Goal: Information Seeking & Learning: Check status

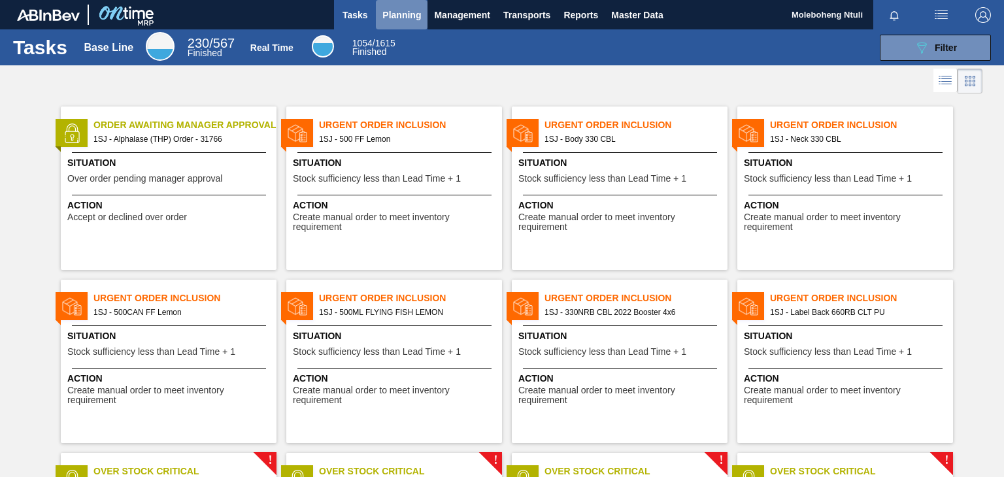
click at [400, 16] on span "Planning" at bounding box center [401, 15] width 39 height 16
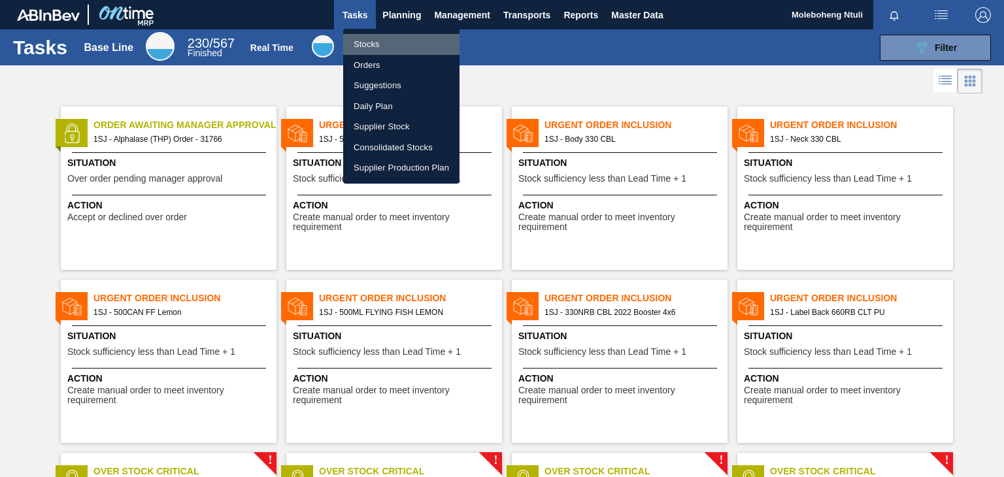
click at [376, 44] on li "Stocks" at bounding box center [401, 44] width 116 height 21
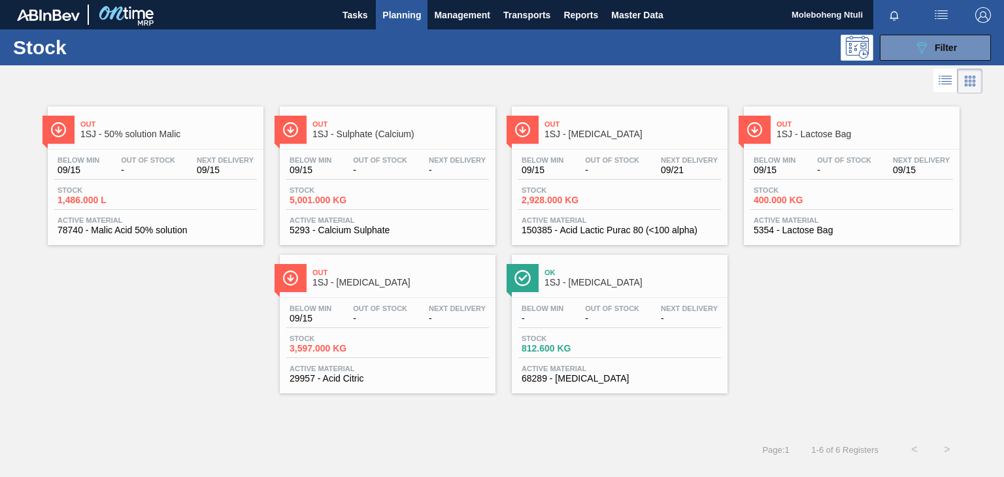
click at [200, 139] on div "Out 1SJ - 50% solution Malic" at bounding box center [168, 129] width 176 height 29
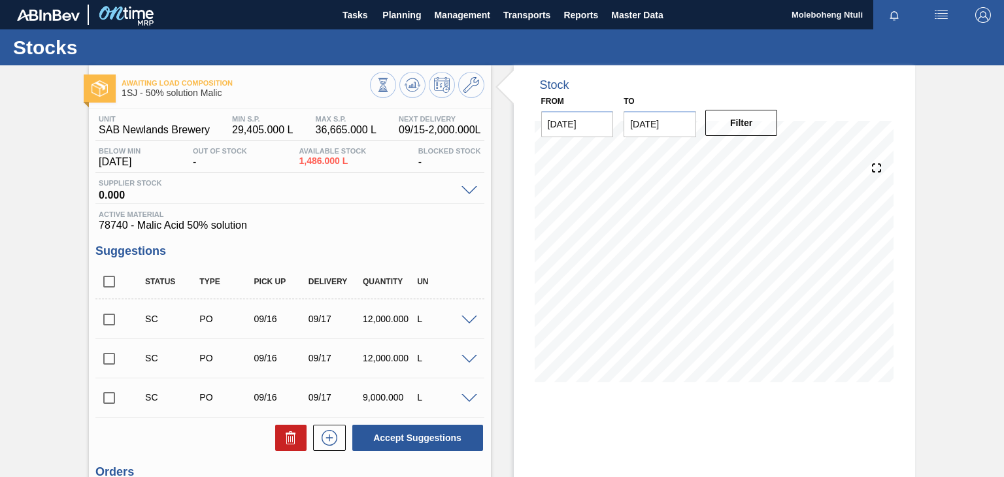
scroll to position [165, 0]
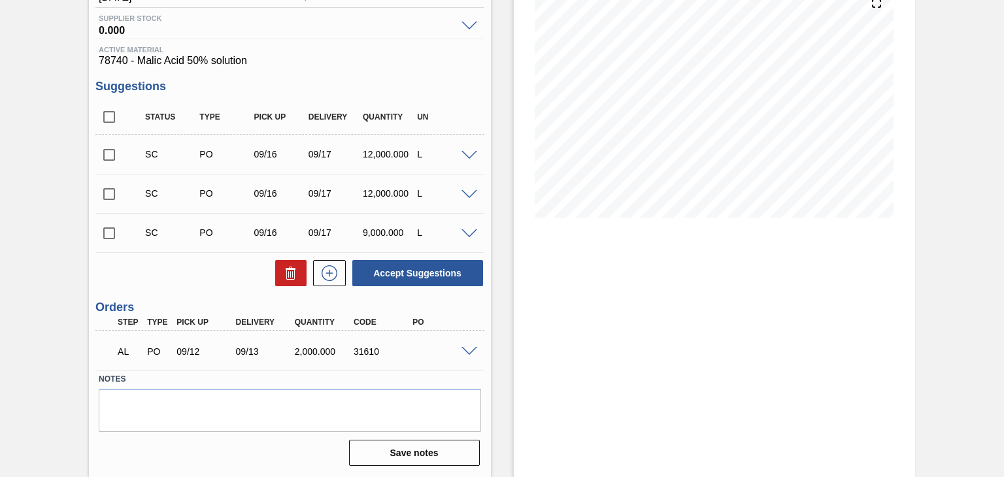
click at [465, 349] on span at bounding box center [469, 352] width 16 height 10
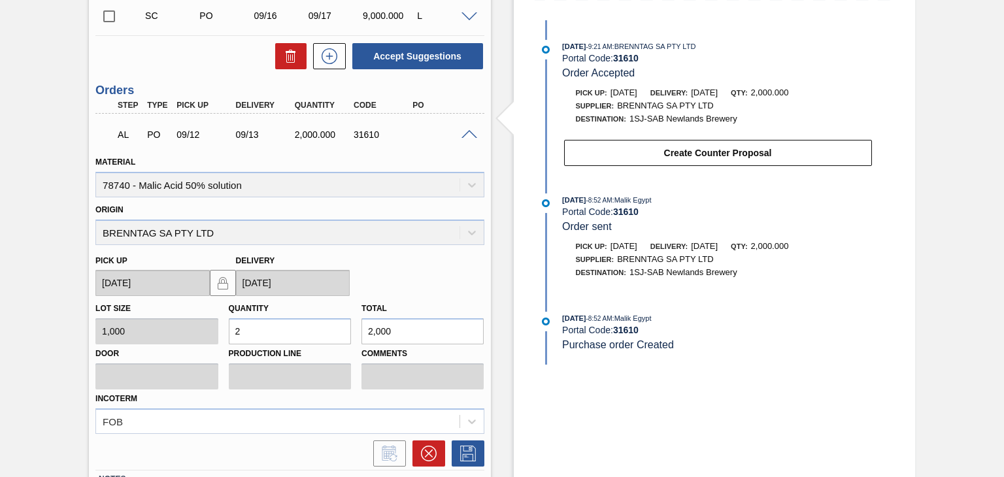
scroll to position [230, 0]
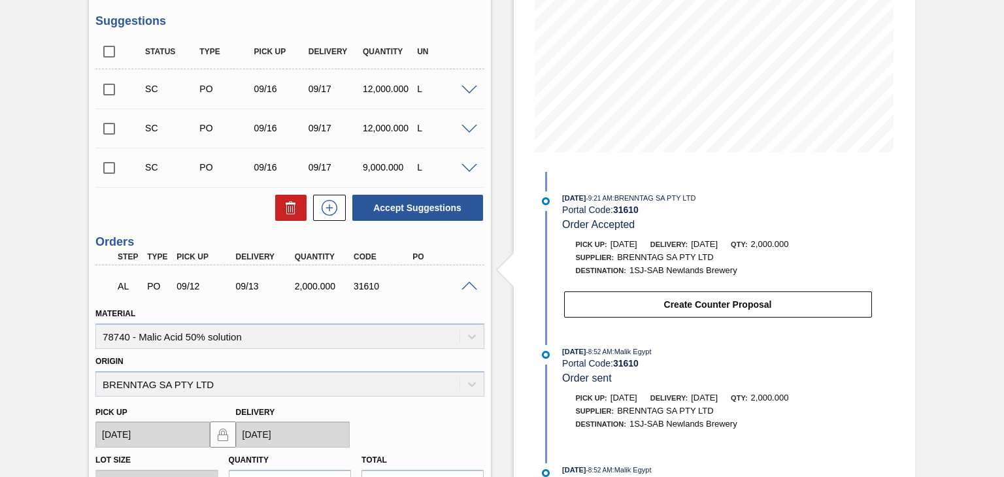
click at [687, 246] on span "Delivery:" at bounding box center [668, 244] width 37 height 8
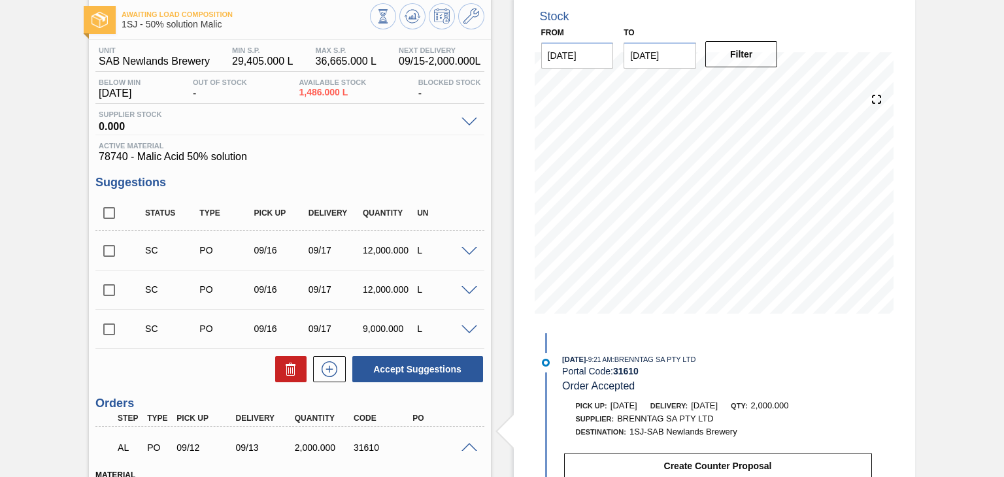
scroll to position [0, 0]
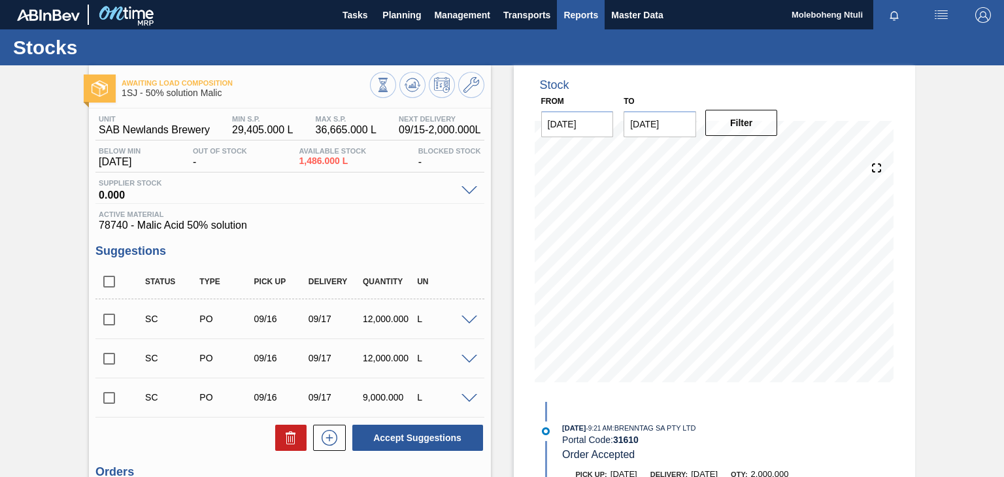
click at [577, 12] on span "Reports" at bounding box center [580, 15] width 35 height 16
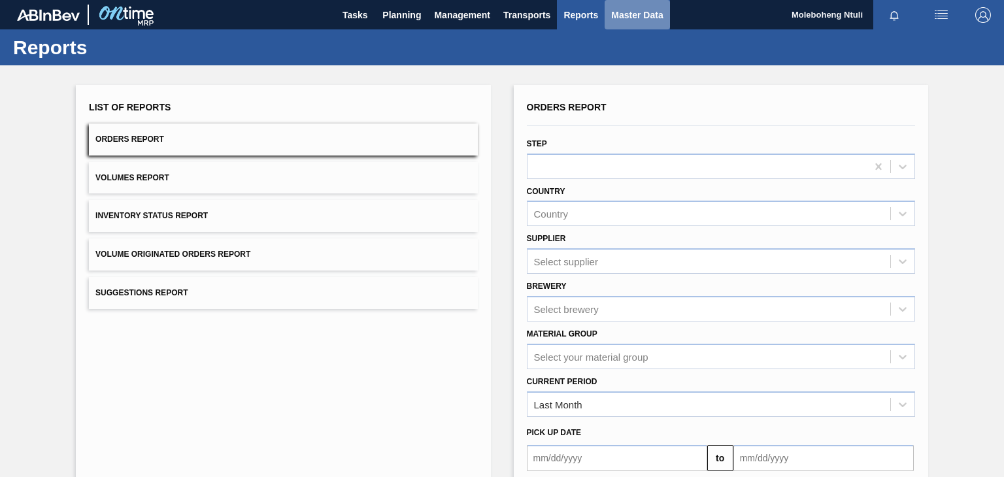
click at [625, 11] on span "Master Data" at bounding box center [637, 15] width 52 height 16
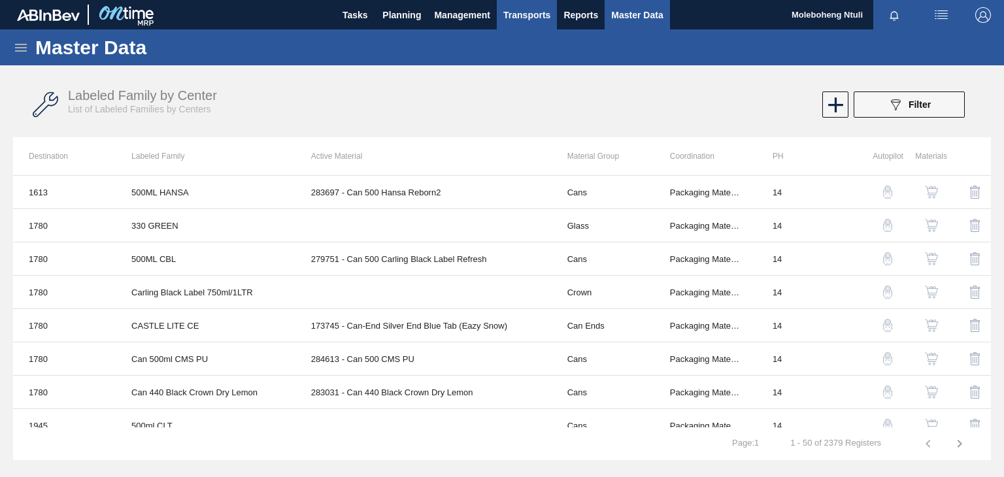
click at [514, 16] on span "Transports" at bounding box center [526, 15] width 47 height 16
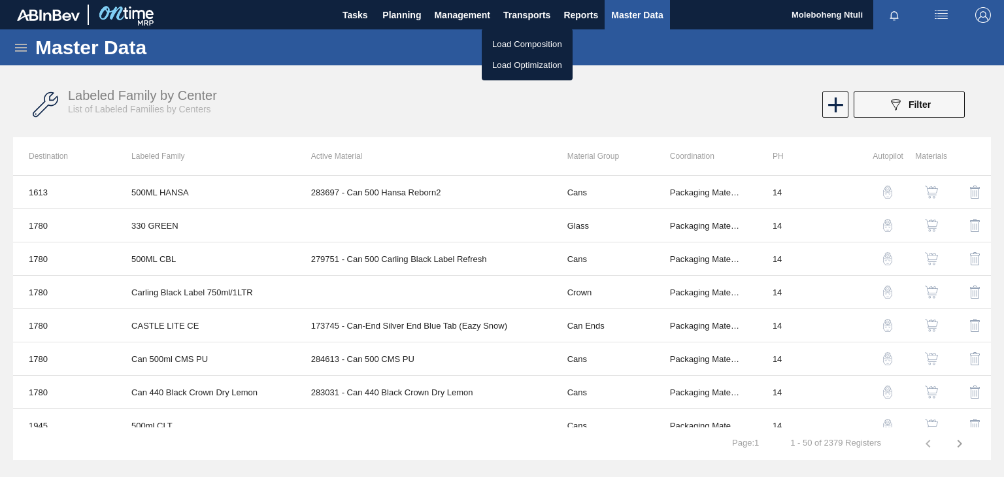
click at [510, 45] on li "Load Composition" at bounding box center [527, 44] width 91 height 21
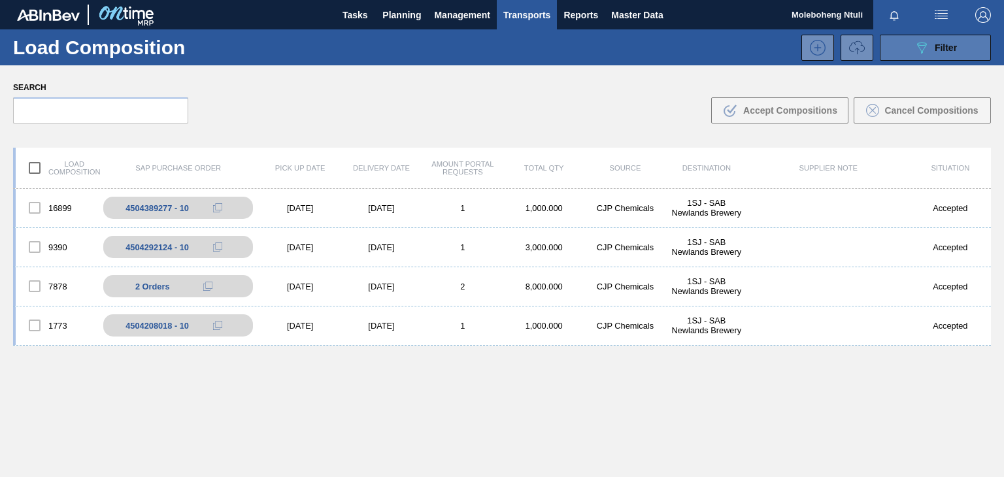
click at [909, 41] on button "089F7B8B-B2A5-4AFE-B5C0-19BA573D28AC Filter" at bounding box center [934, 48] width 111 height 26
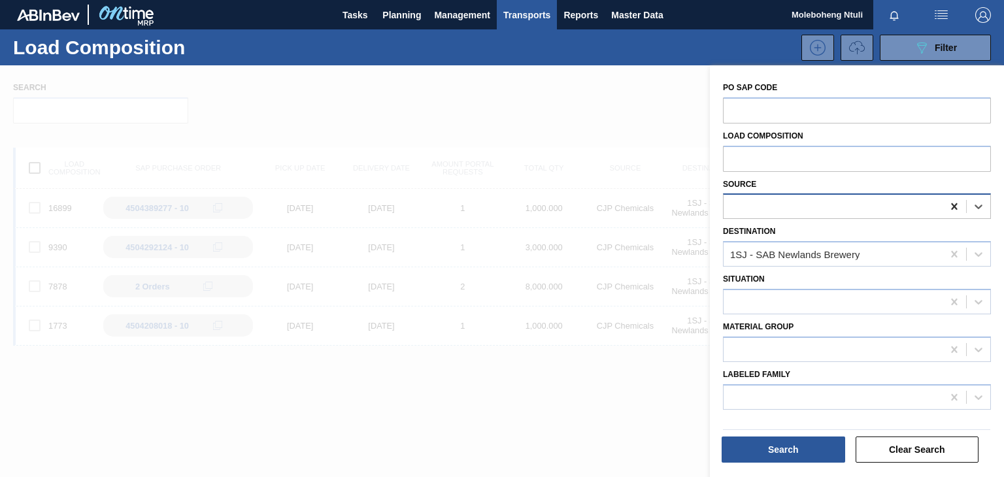
click at [950, 204] on icon at bounding box center [953, 206] width 13 height 13
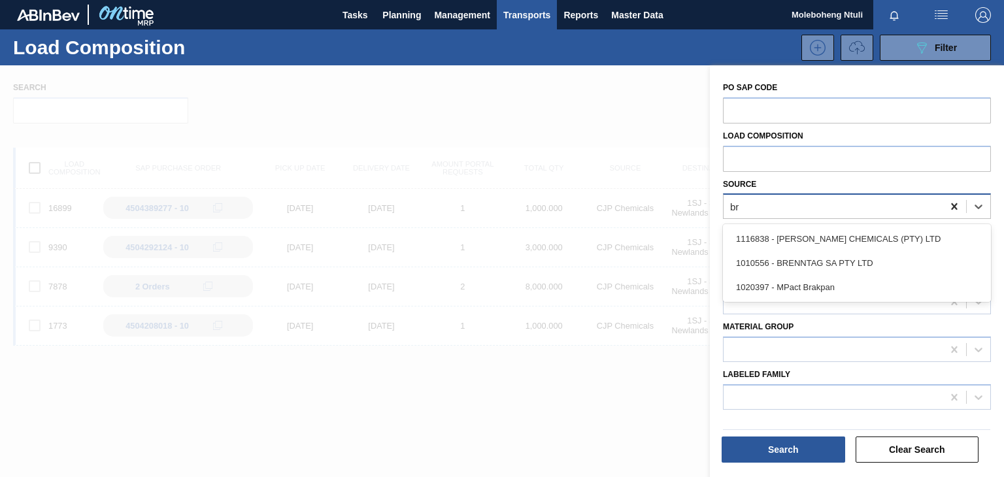
type input "bre"
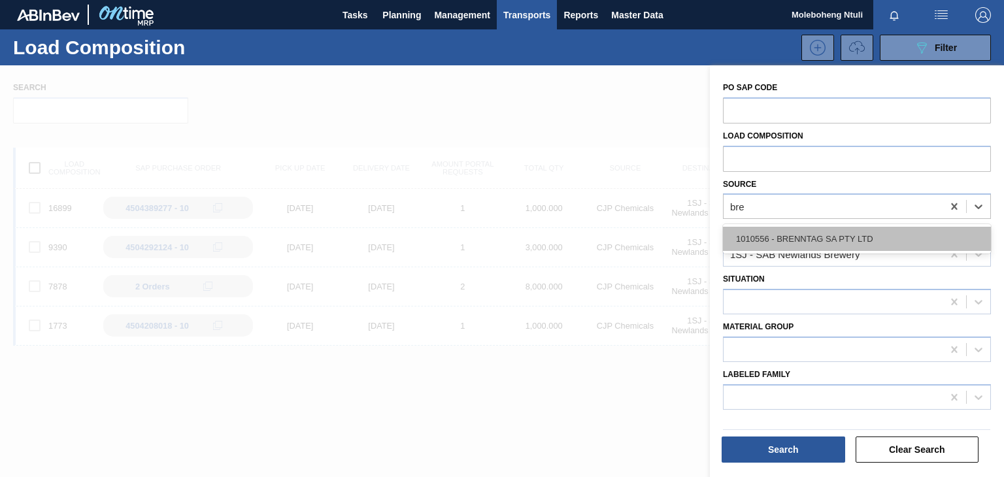
click at [887, 234] on div "1010556 - BRENNTAG SA PTY LTD" at bounding box center [857, 239] width 268 height 24
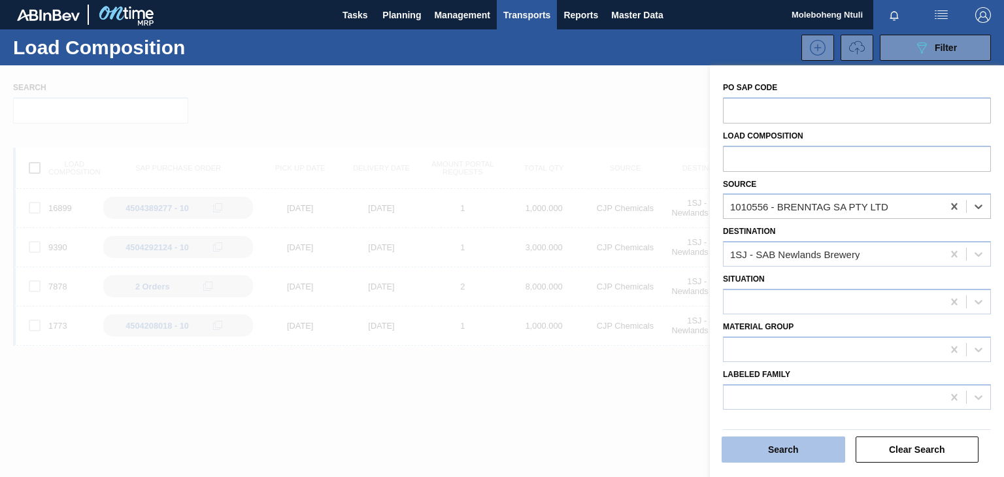
click at [777, 438] on button "Search" at bounding box center [782, 449] width 123 height 26
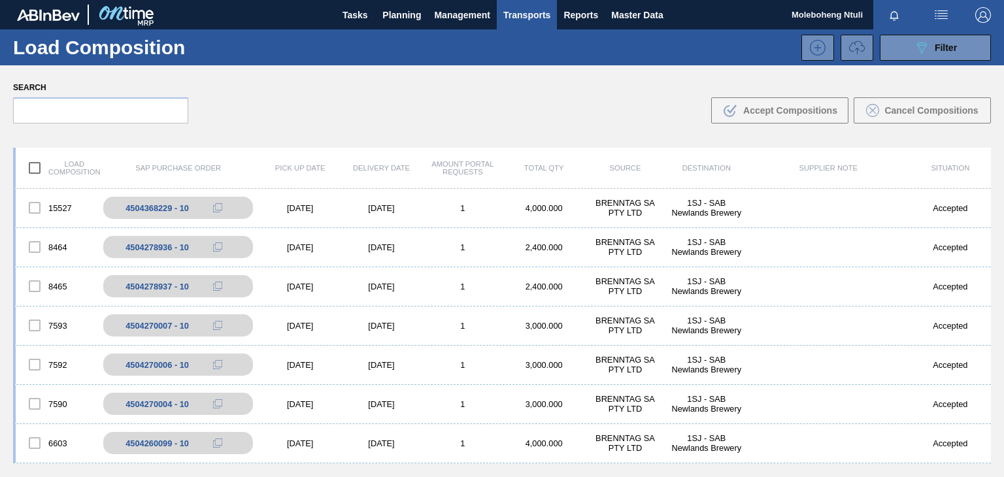
click at [576, 129] on div "Search .b{fill:var(--color-action-default)} Accept Compositions Cancel Composit…" at bounding box center [502, 100] width 1004 height 71
click at [930, 44] on div "089F7B8B-B2A5-4AFE-B5C0-19BA573D28AC Filter" at bounding box center [934, 48] width 43 height 16
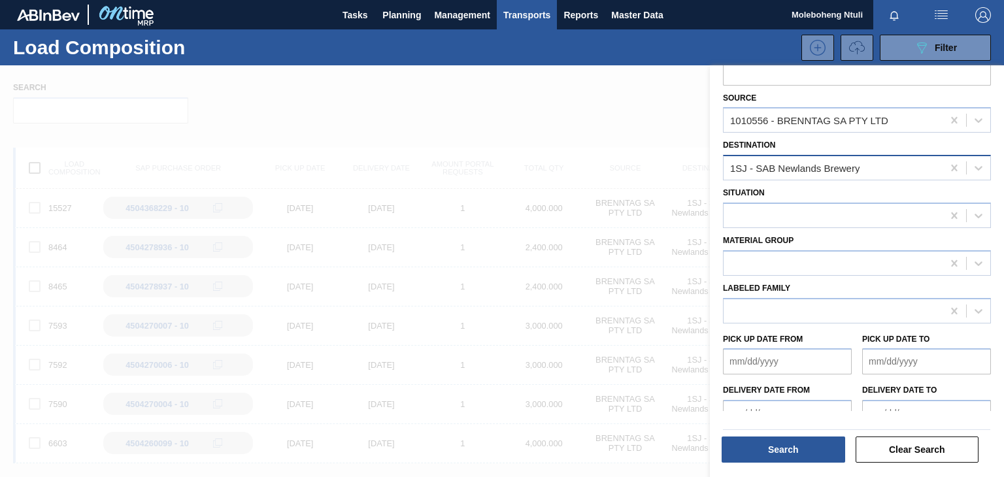
scroll to position [149, 0]
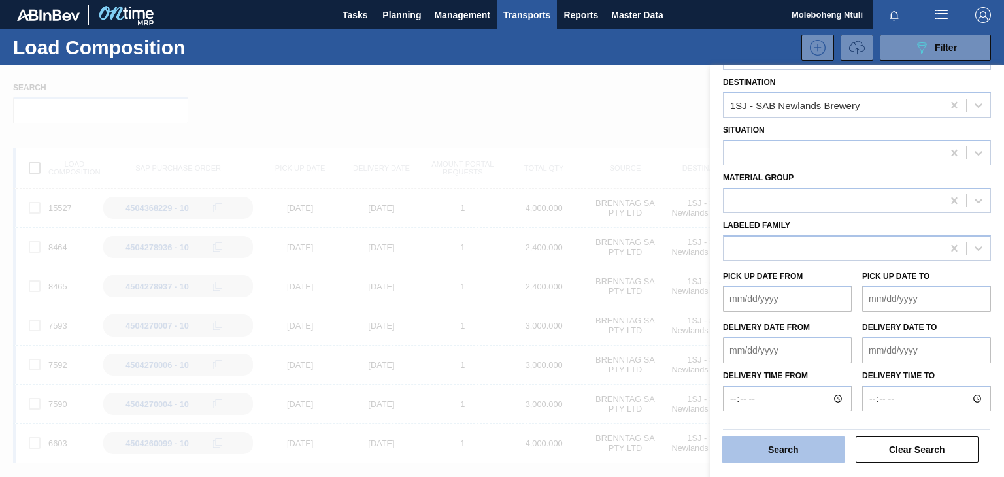
click at [785, 447] on button "Search" at bounding box center [782, 449] width 123 height 26
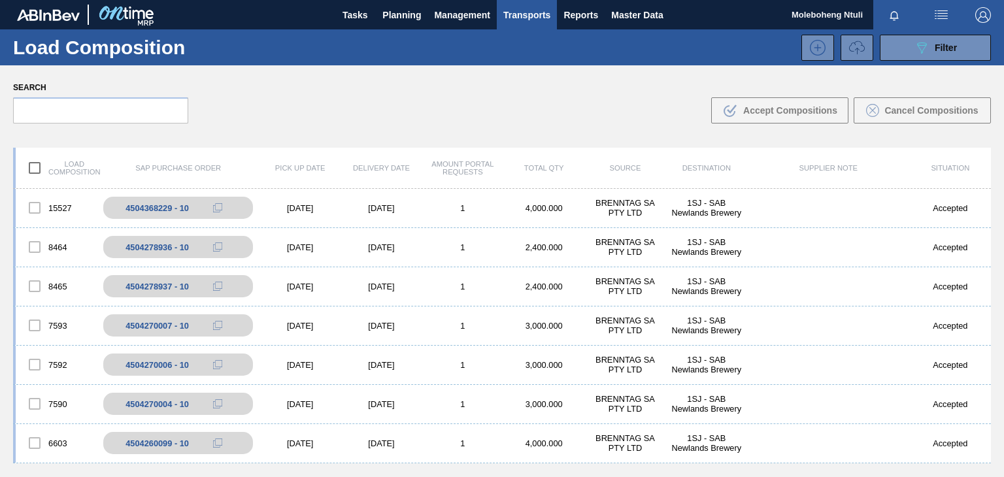
click at [332, 125] on div "Search .b{fill:var(--color-action-default)} Accept Compositions Cancel Composit…" at bounding box center [502, 100] width 1004 height 71
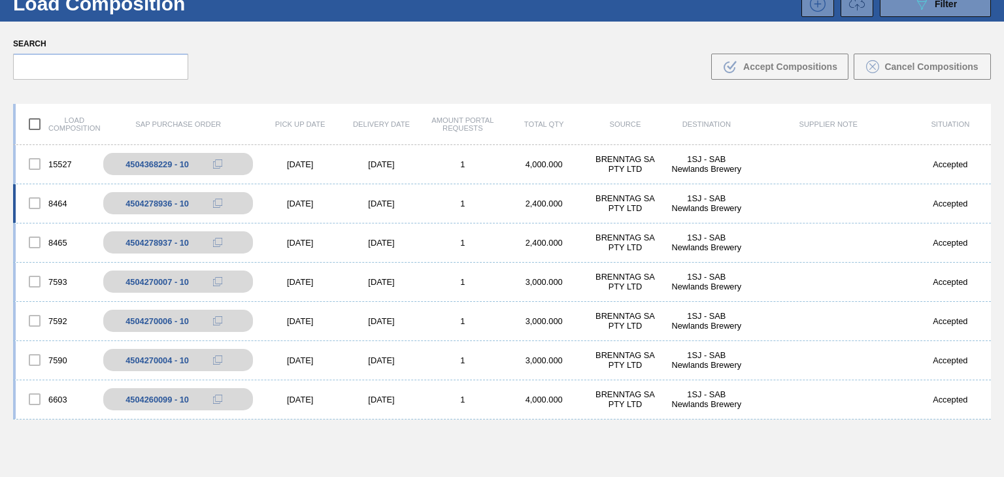
scroll to position [0, 0]
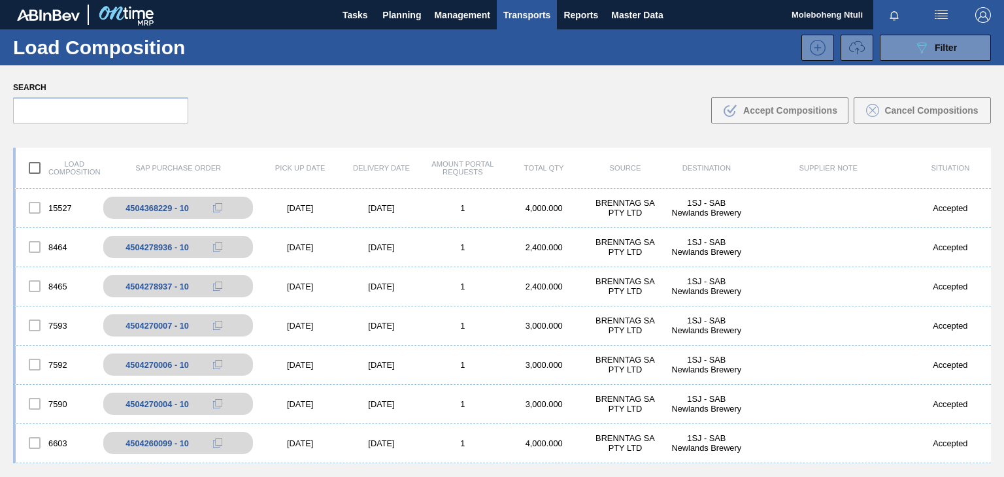
click at [416, 110] on div "Search .b{fill:var(--color-action-default)} Accept Compositions Cancel Composit…" at bounding box center [502, 100] width 1004 height 71
click at [942, 55] on div "089F7B8B-B2A5-4AFE-B5C0-19BA573D28AC Filter" at bounding box center [934, 48] width 43 height 16
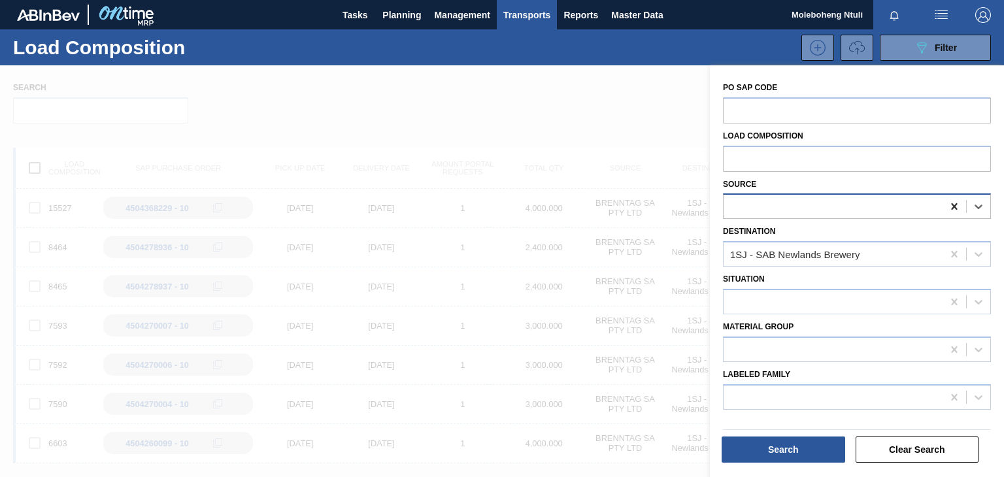
click at [951, 206] on icon at bounding box center [954, 206] width 6 height 7
click at [452, 8] on span "Management" at bounding box center [462, 15] width 56 height 16
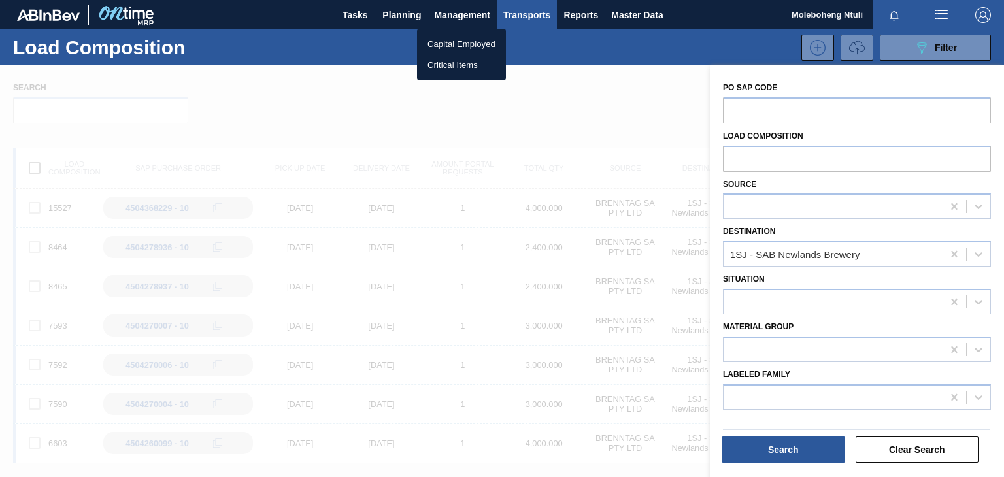
drag, startPoint x: 347, startPoint y: 52, endPoint x: 378, endPoint y: 31, distance: 37.3
click at [348, 50] on div at bounding box center [502, 238] width 1004 height 477
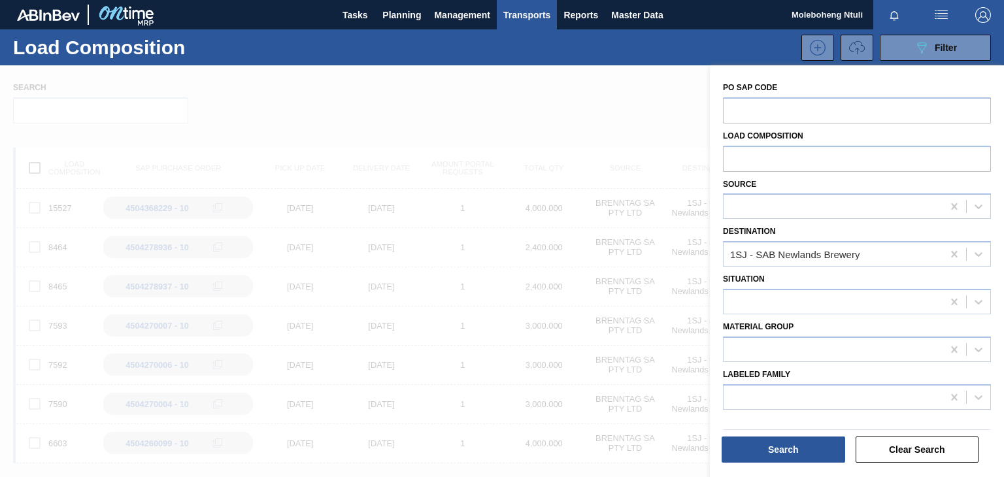
click at [617, 95] on div at bounding box center [502, 303] width 1004 height 477
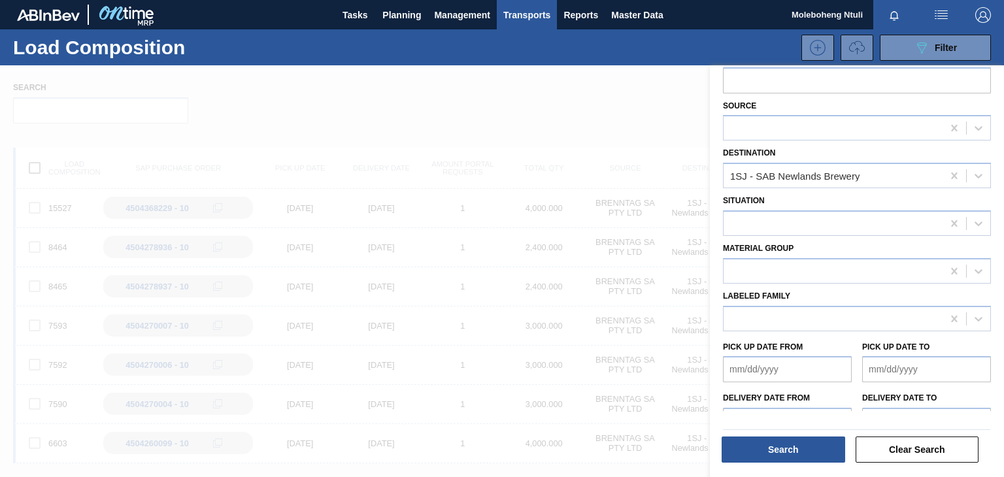
scroll to position [149, 0]
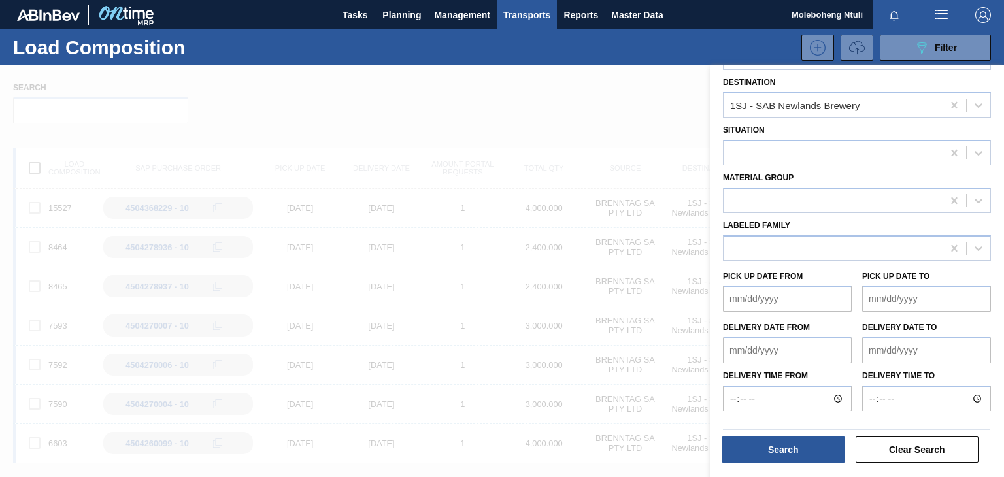
click at [608, 44] on div "089F7B8B-B2A5-4AFE-B5C0-19BA573D28AC Filter" at bounding box center [608, 48] width 777 height 26
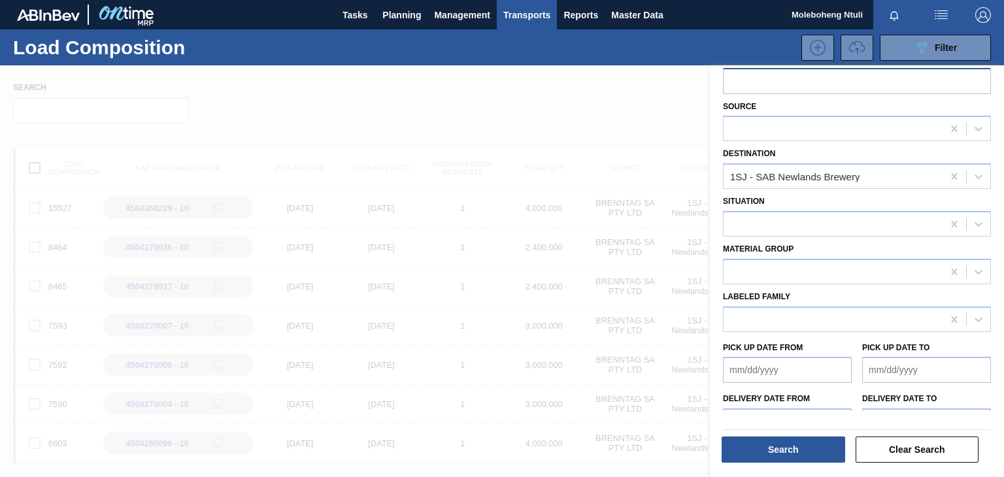
scroll to position [0, 0]
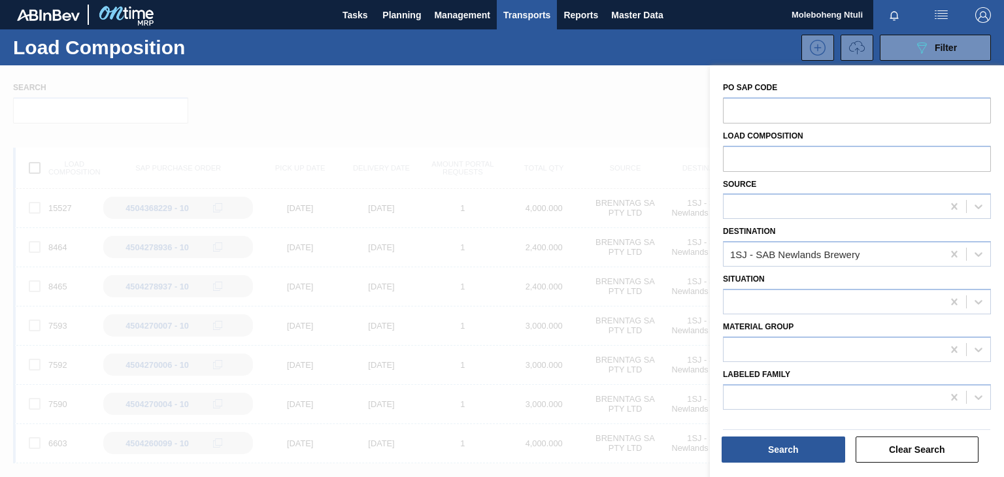
click at [661, 73] on div at bounding box center [502, 303] width 1004 height 477
click at [941, 451] on button "Clear Search" at bounding box center [916, 449] width 123 height 26
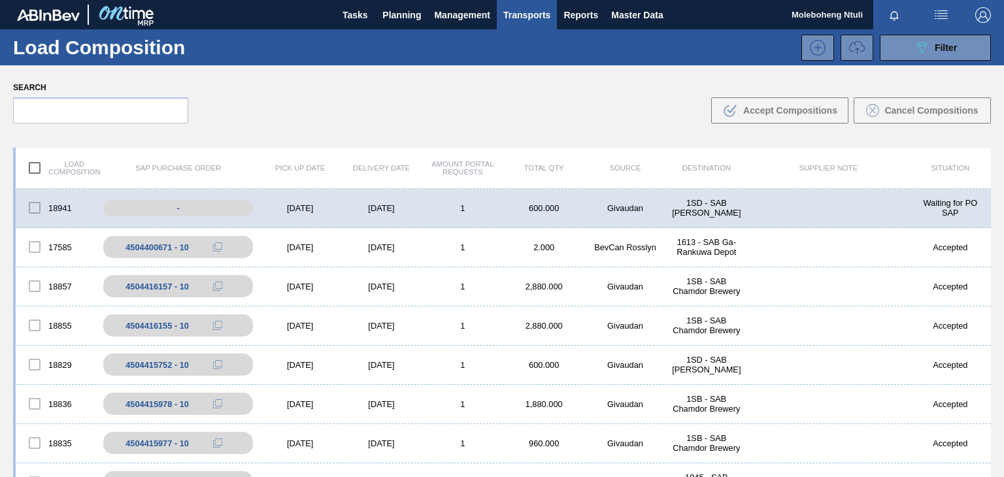
click at [527, 11] on span "Transports" at bounding box center [526, 15] width 47 height 16
click at [536, 63] on li "Load Optimization" at bounding box center [526, 65] width 91 height 21
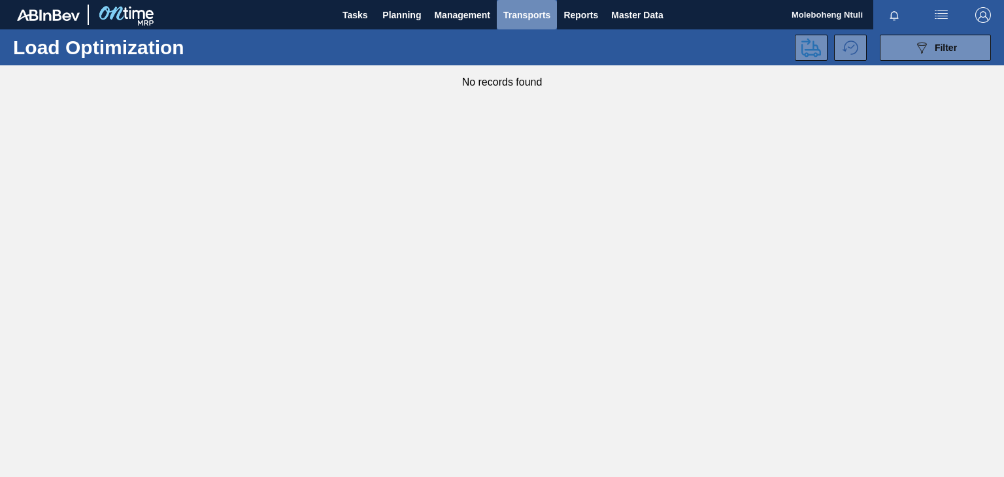
click at [533, 14] on span "Transports" at bounding box center [526, 15] width 47 height 16
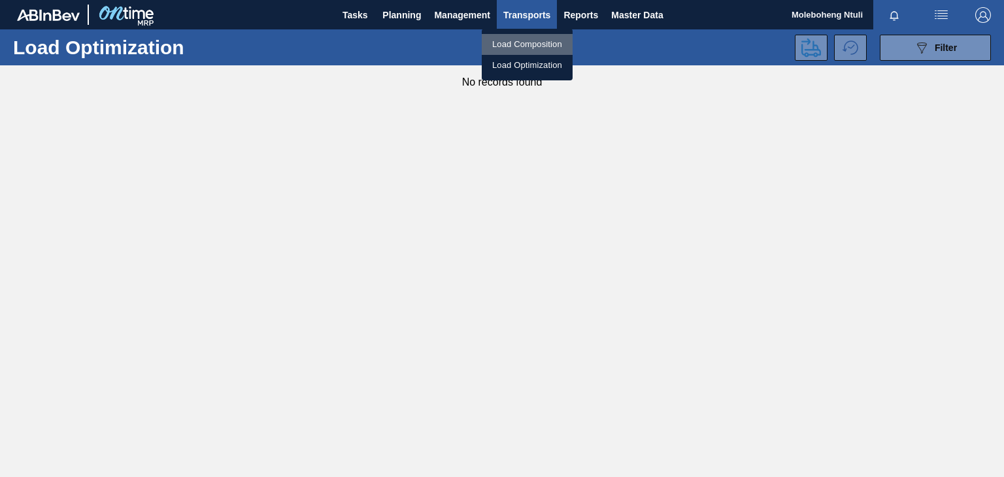
click at [530, 46] on li "Load Composition" at bounding box center [527, 44] width 91 height 21
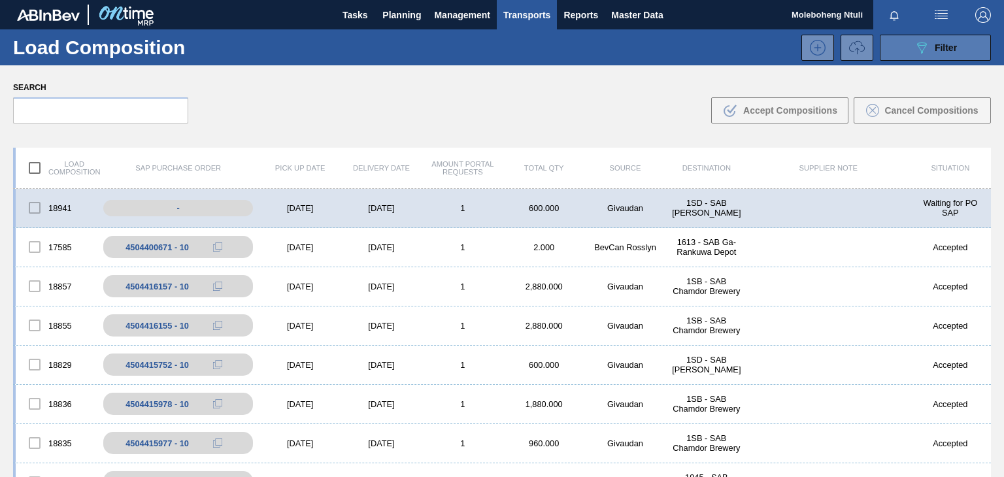
click at [923, 46] on icon at bounding box center [922, 47] width 10 height 11
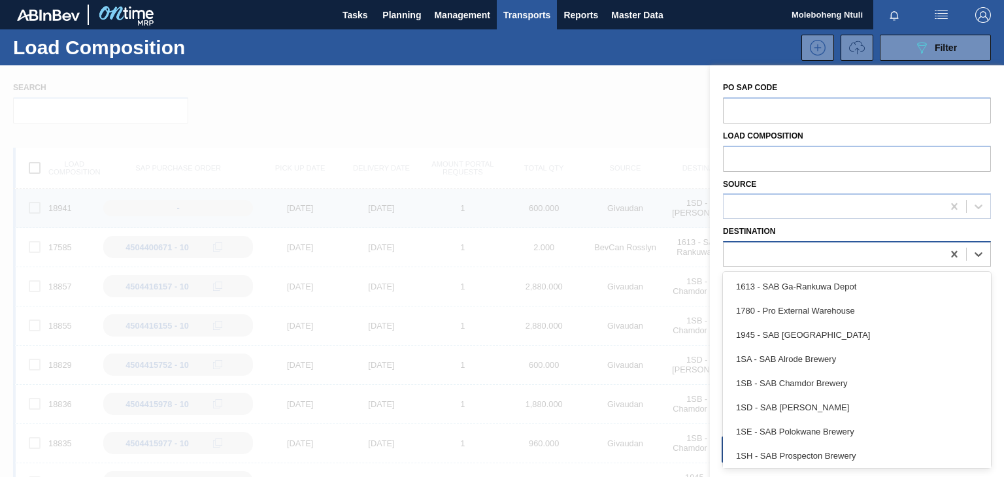
click at [784, 253] on div at bounding box center [832, 254] width 219 height 19
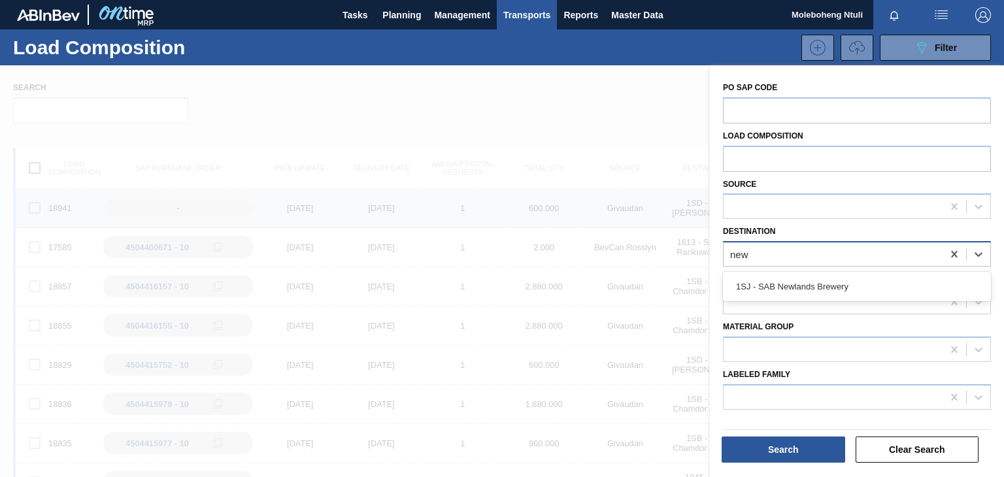
type input "newl"
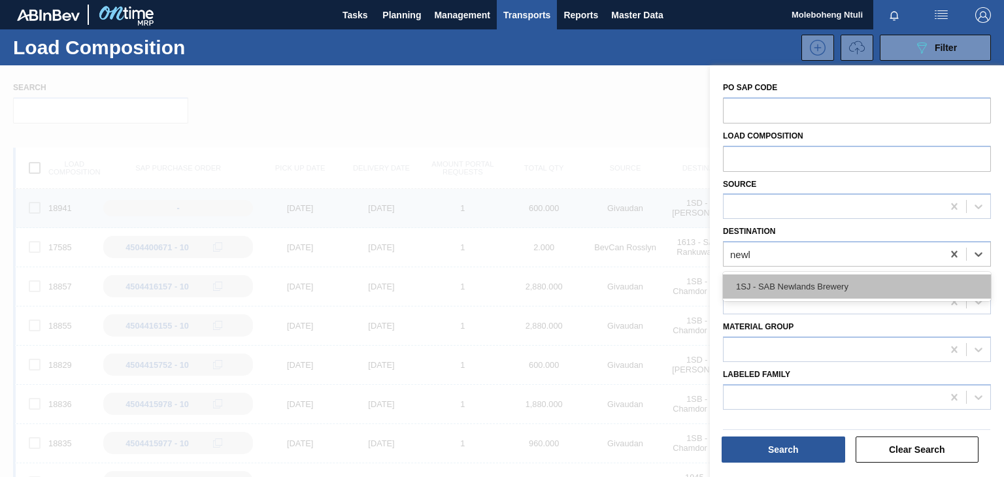
click at [783, 284] on div "1SJ - SAB Newlands Brewery" at bounding box center [857, 286] width 268 height 24
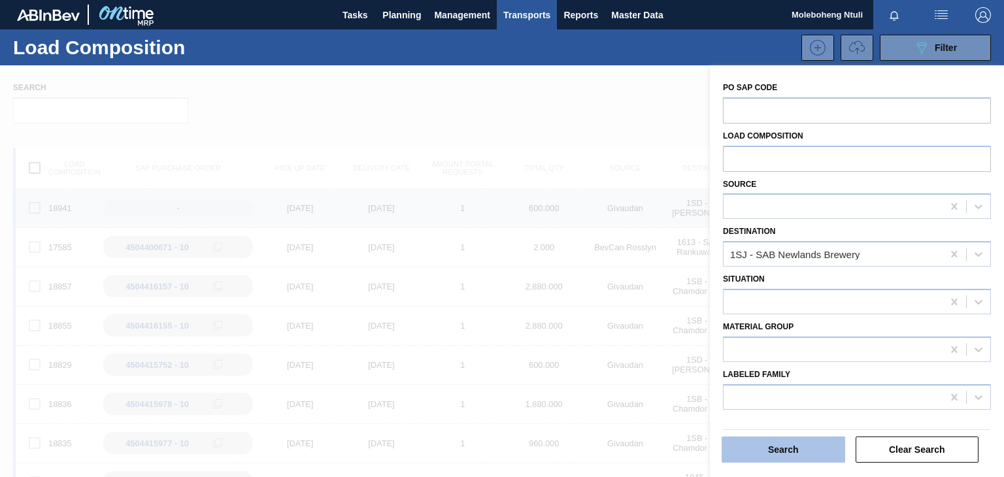
click at [801, 451] on button "Search" at bounding box center [782, 449] width 123 height 26
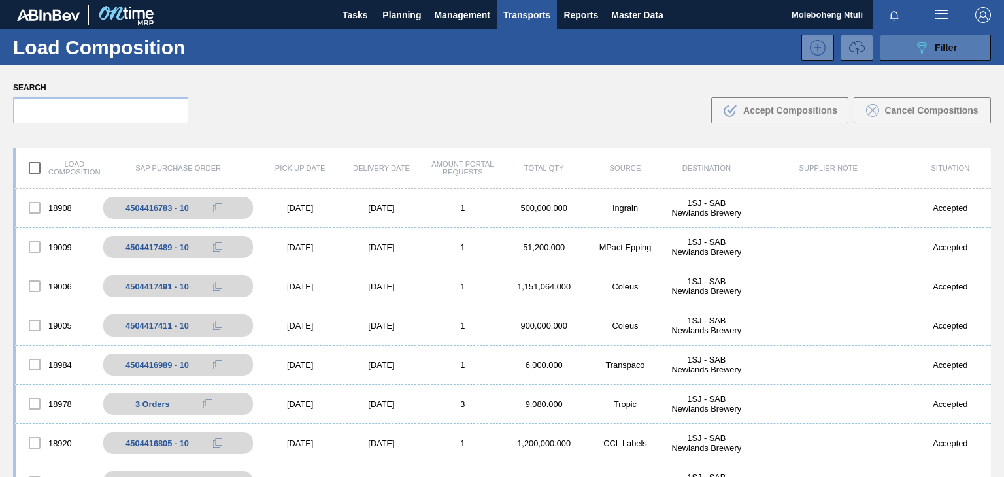
click at [933, 56] on button "089F7B8B-B2A5-4AFE-B5C0-19BA573D28AC Filter" at bounding box center [934, 48] width 111 height 26
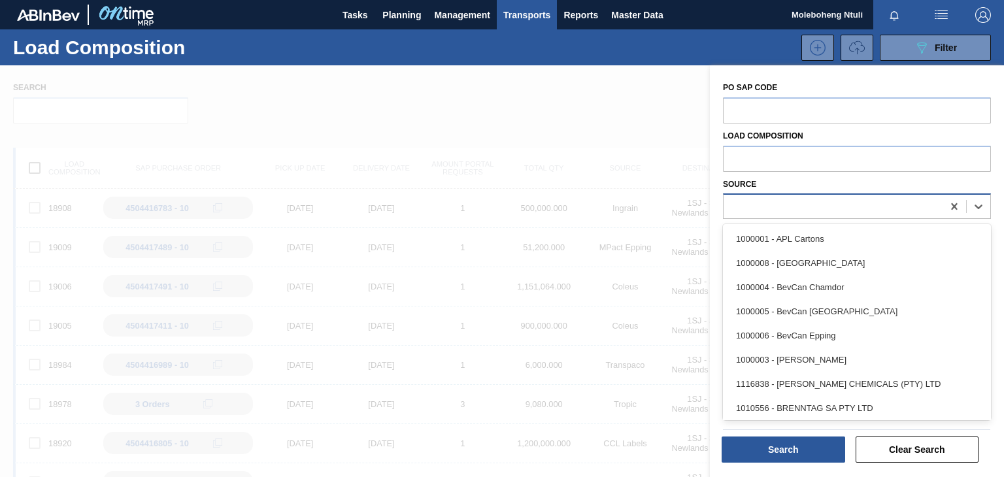
click at [800, 212] on div at bounding box center [832, 206] width 219 height 19
click at [853, 400] on div "1010556 - BRENNTAG SA PTY LTD" at bounding box center [857, 408] width 268 height 24
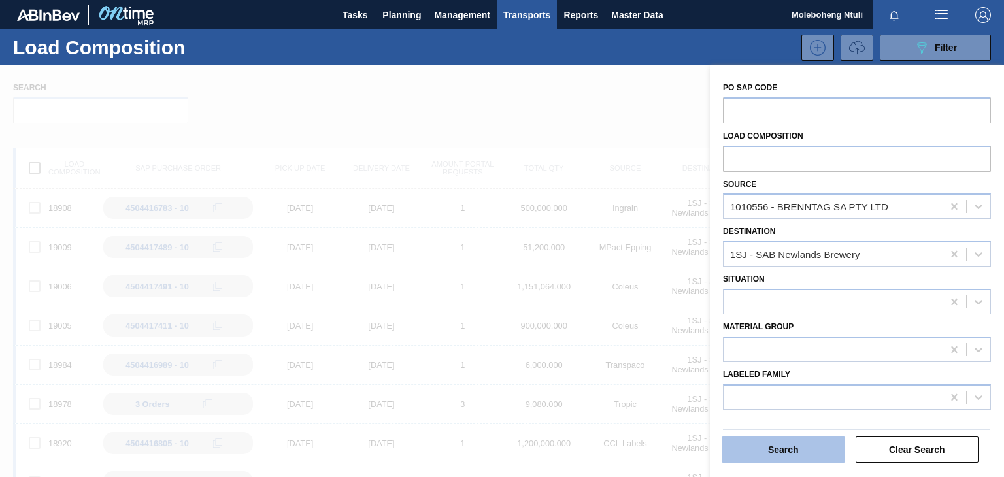
click at [808, 451] on button "Search" at bounding box center [782, 449] width 123 height 26
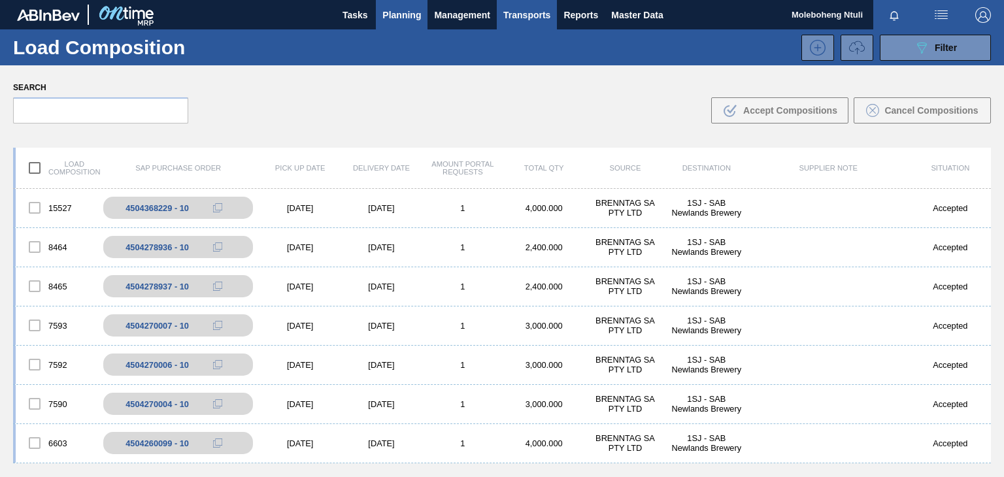
click at [395, 11] on span "Planning" at bounding box center [401, 15] width 39 height 16
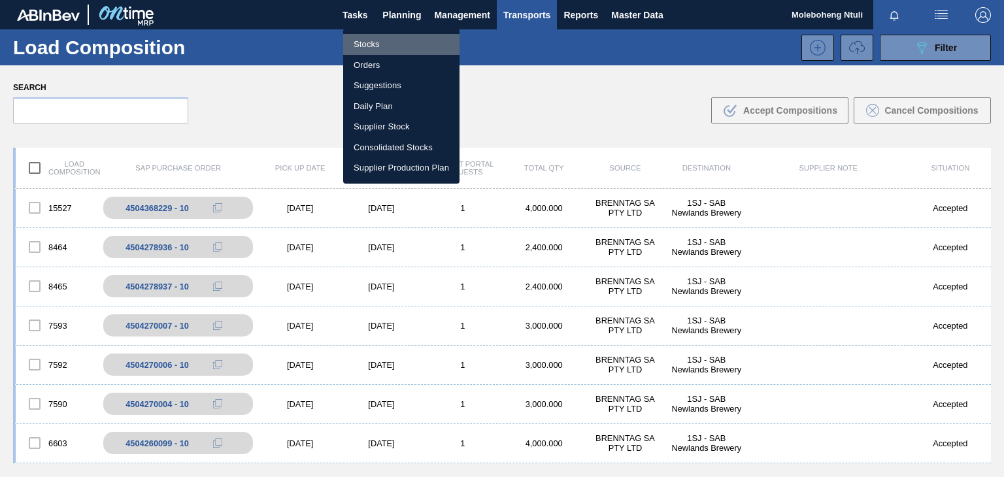
click at [366, 44] on li "Stocks" at bounding box center [401, 44] width 116 height 21
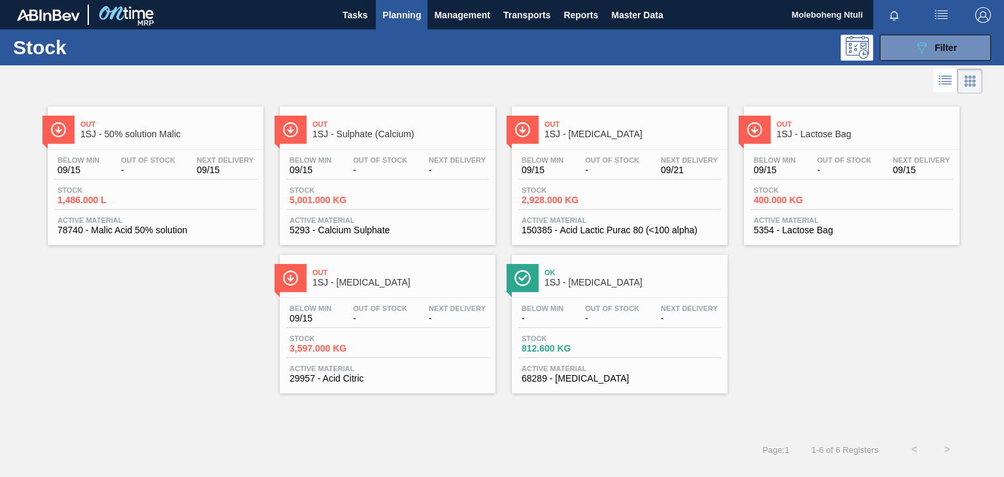
click at [178, 170] on div "Below Min 09/15 Out Of Stock - Next Delivery 09/15" at bounding box center [155, 168] width 203 height 24
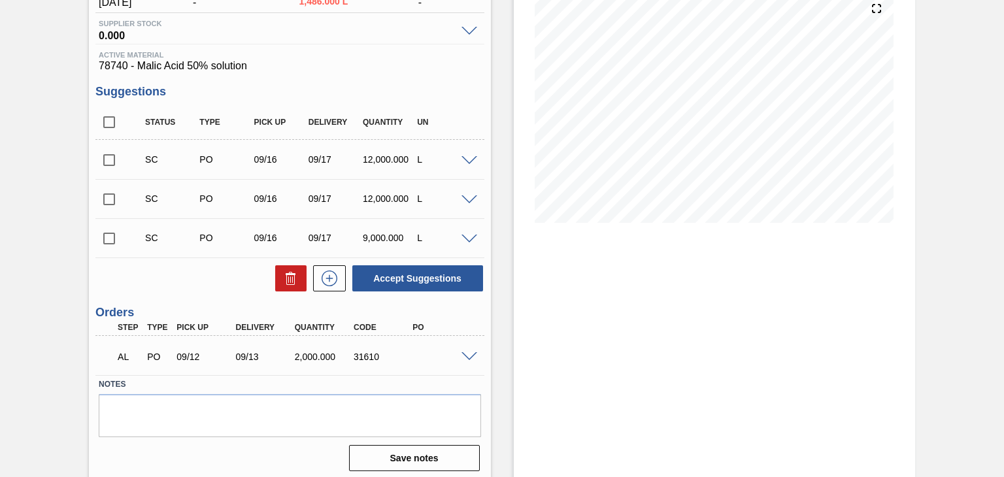
scroll to position [165, 0]
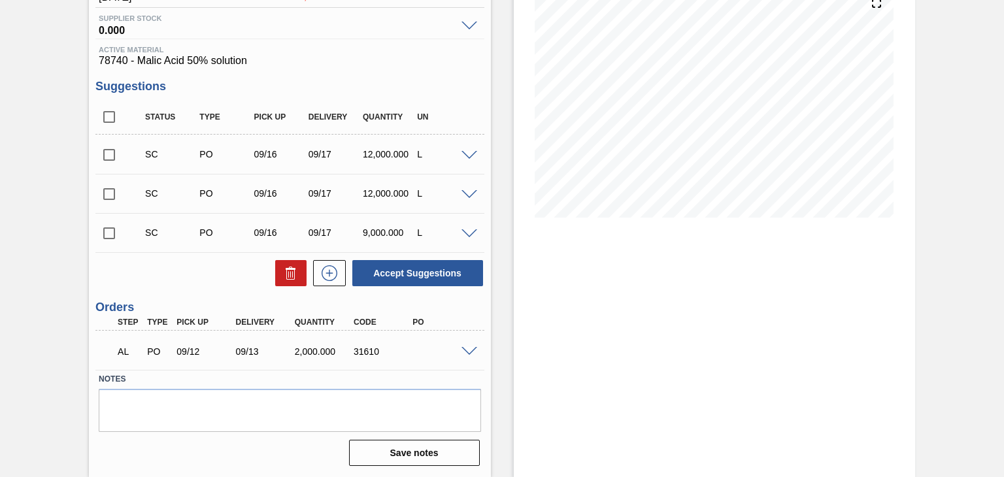
click at [470, 346] on div at bounding box center [471, 351] width 26 height 10
click at [466, 351] on span at bounding box center [469, 352] width 16 height 10
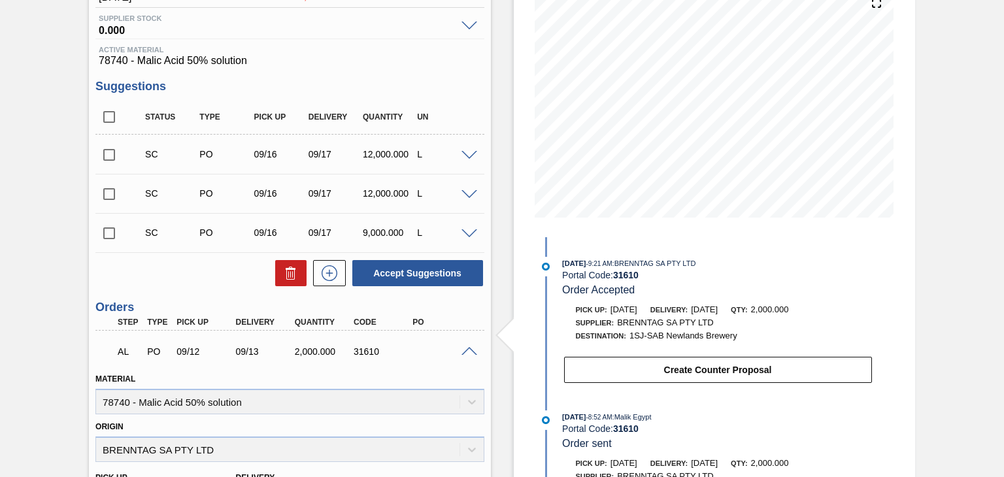
click at [612, 306] on span "[DATE]" at bounding box center [623, 309] width 27 height 10
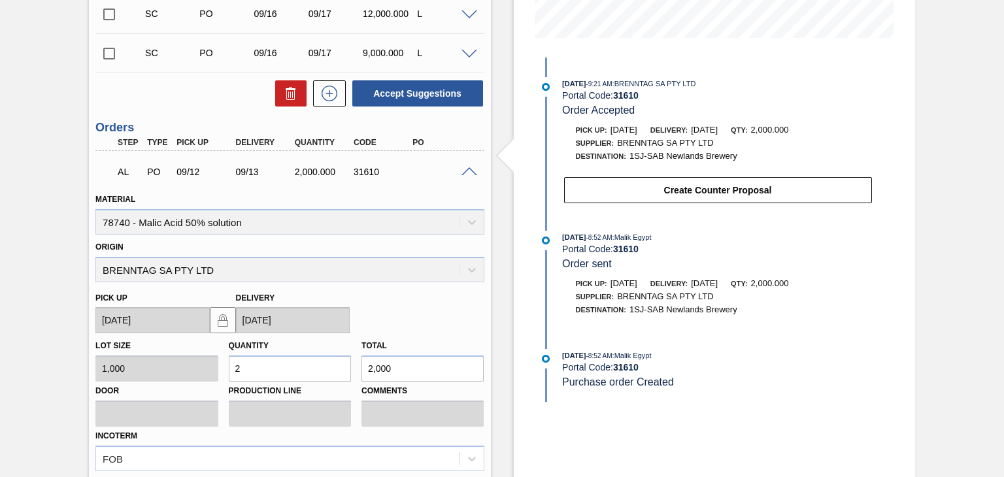
scroll to position [284, 0]
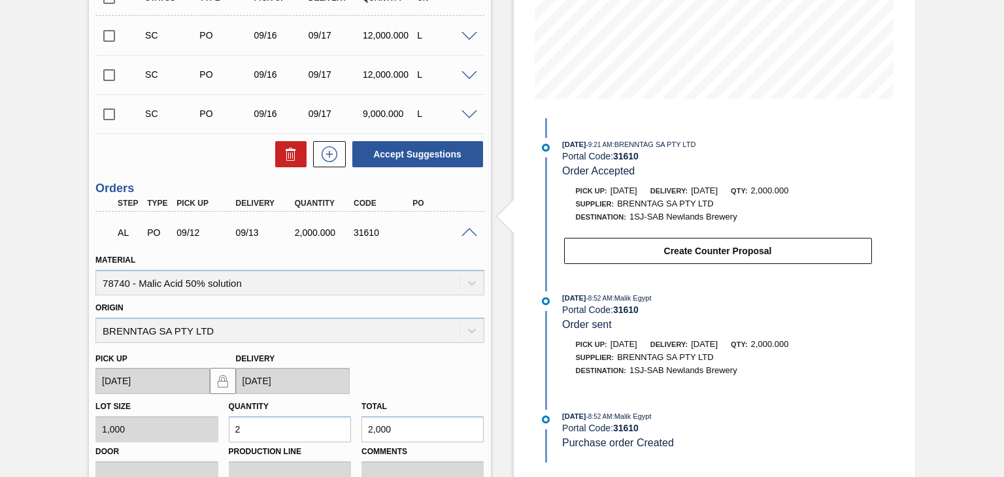
click at [411, 243] on div "AL PO 09/12 09/13 2,000.000 31610" at bounding box center [285, 231] width 353 height 26
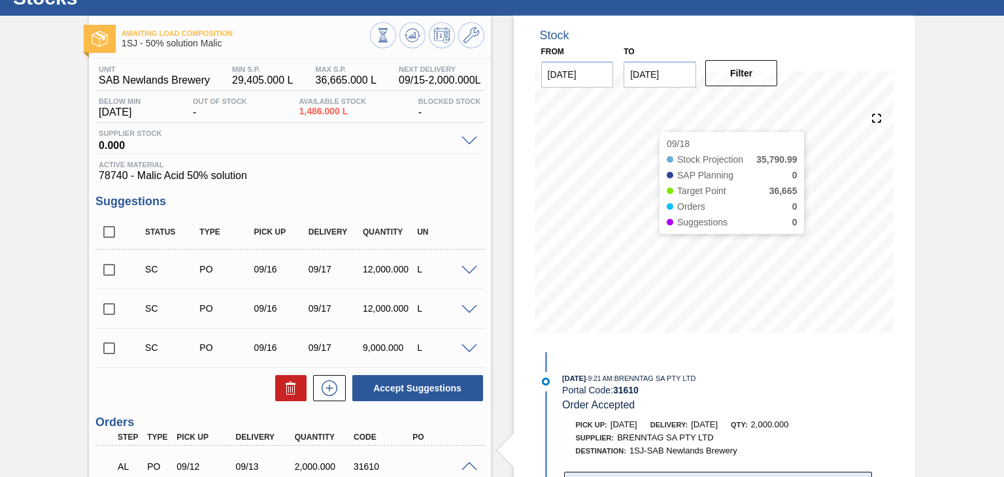
scroll to position [22, 0]
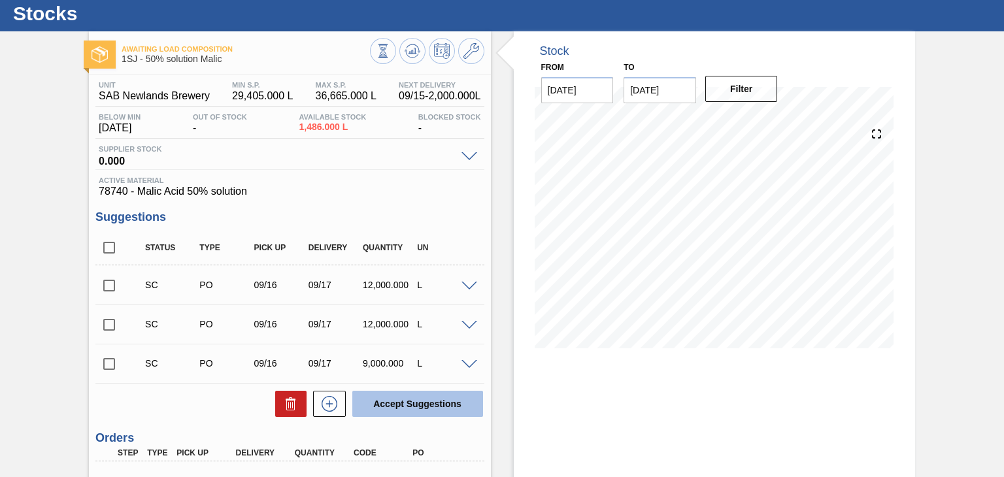
scroll to position [165, 0]
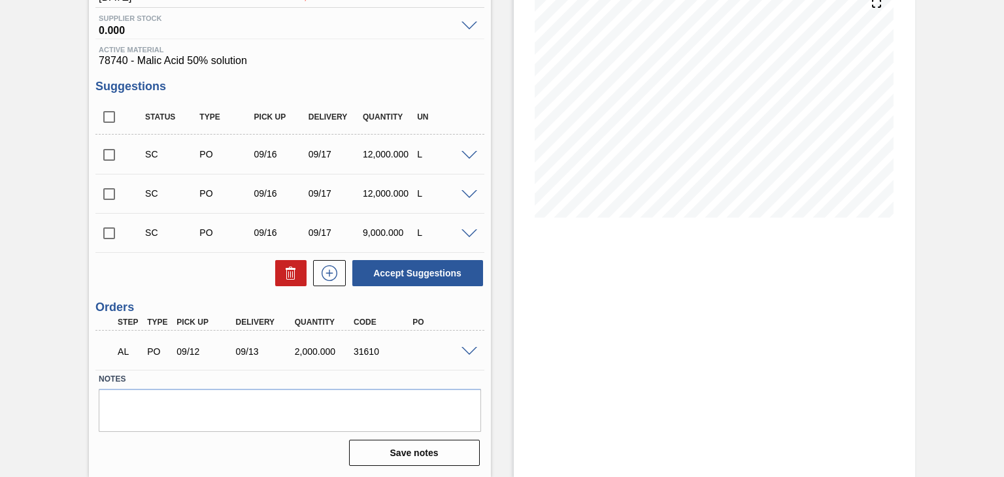
click at [360, 353] on div "31610" at bounding box center [382, 351] width 65 height 10
click at [131, 353] on p "AL" at bounding box center [129, 351] width 23 height 10
click at [461, 350] on span at bounding box center [469, 352] width 16 height 10
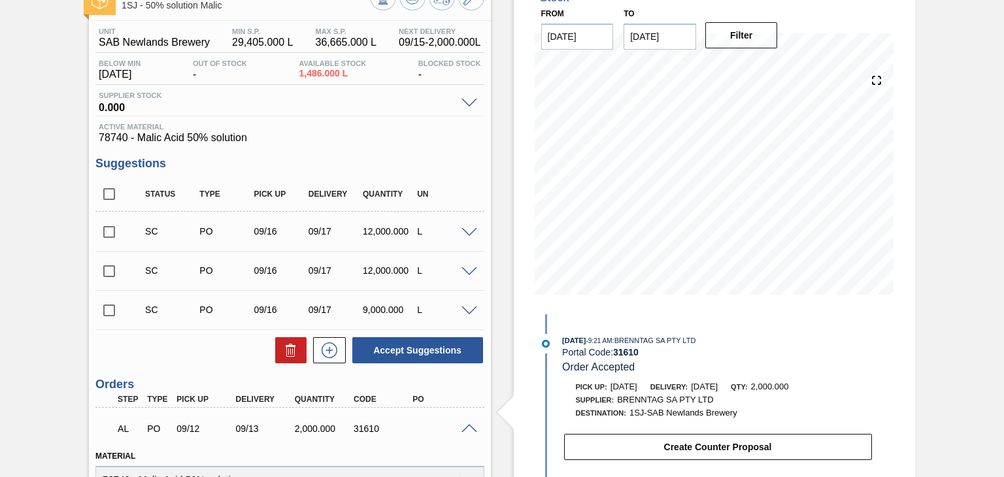
scroll to position [0, 0]
